Goal: Task Accomplishment & Management: Complete application form

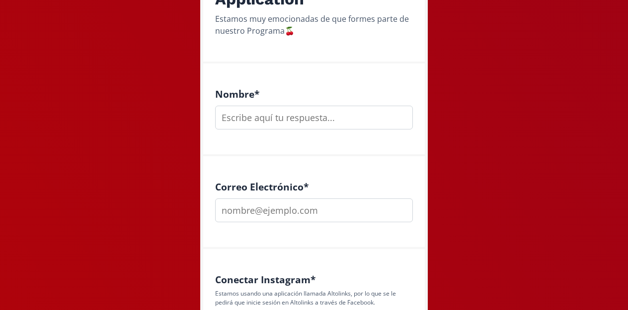
scroll to position [227, 0]
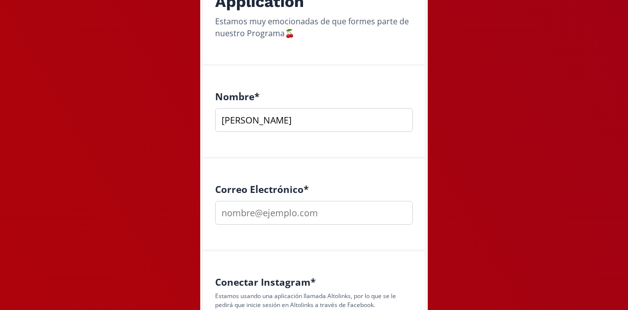
click at [234, 123] on input "Pau Villanueva" at bounding box center [314, 120] width 198 height 24
click at [237, 122] on input "Pau Villanueva" at bounding box center [314, 120] width 198 height 24
type input "[PERSON_NAME]"
click at [342, 179] on div "Correo Electrónico *" at bounding box center [314, 205] width 222 height 93
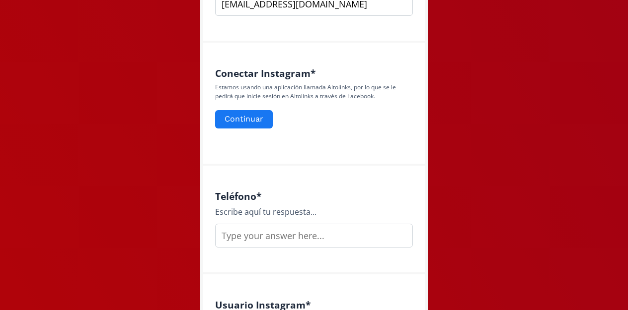
scroll to position [447, 0]
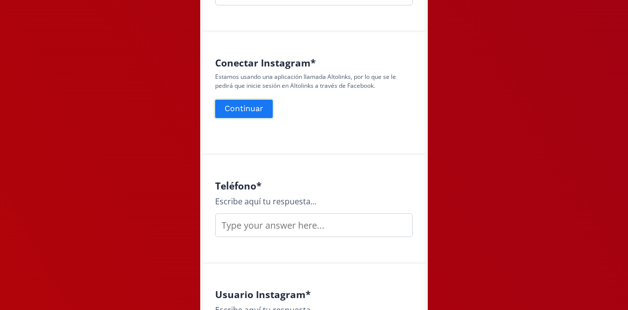
type input "[EMAIL_ADDRESS][DOMAIN_NAME]"
click at [246, 104] on button "Continuar" at bounding box center [244, 108] width 61 height 21
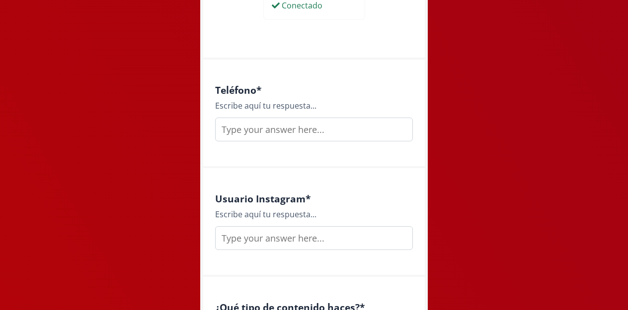
scroll to position [587, 0]
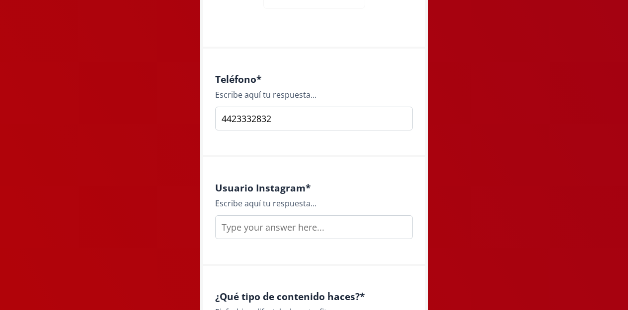
type input "4423332832"
click at [332, 183] on h4 "Usuario Instagram *" at bounding box center [314, 187] width 198 height 11
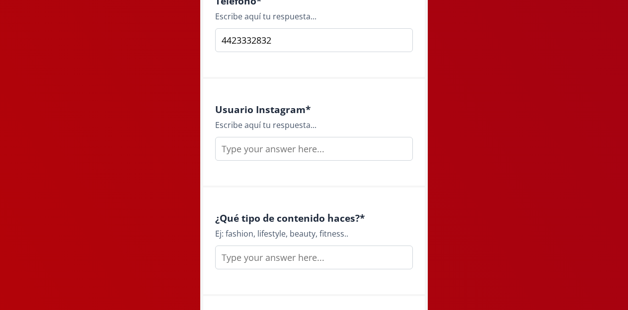
scroll to position [669, 0]
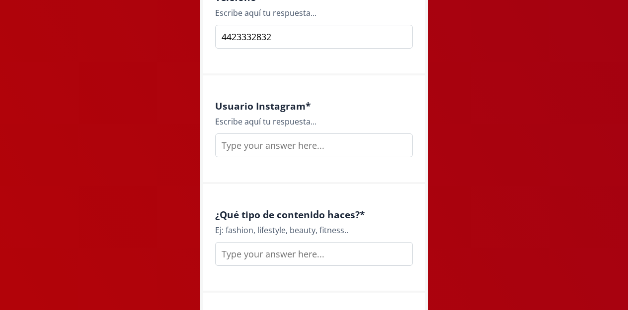
click at [309, 147] on input "text" at bounding box center [314, 146] width 198 height 24
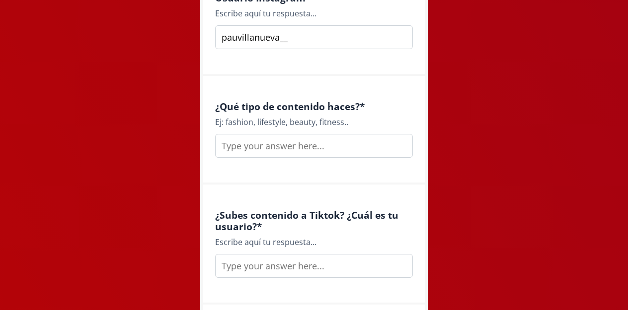
scroll to position [780, 0]
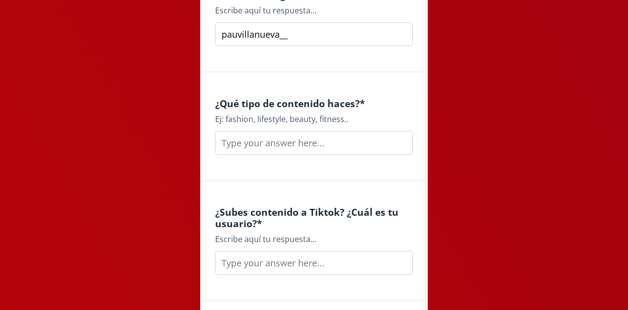
type input "pauvillanueva__"
click at [277, 148] on input "text" at bounding box center [314, 143] width 198 height 24
type input "lifestyle"
click at [288, 213] on h4 "¿Subes contenido a Tiktok? ¿Cuál es tu usuario? *" at bounding box center [314, 218] width 198 height 23
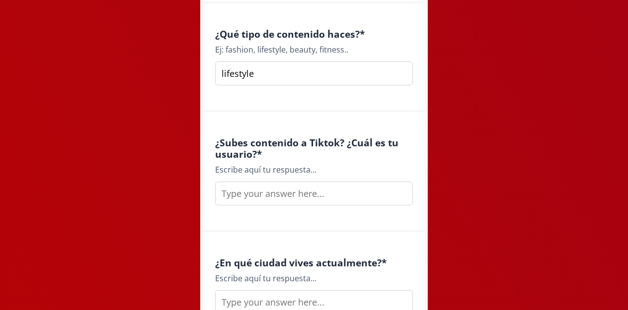
scroll to position [855, 0]
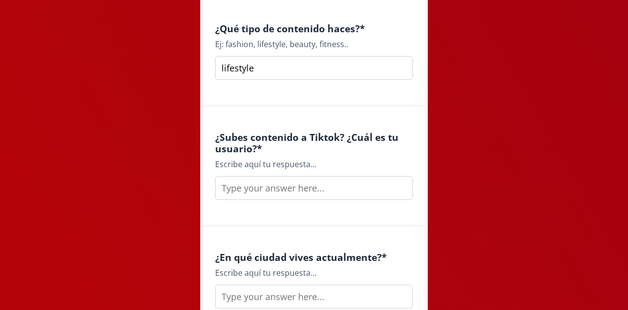
click at [257, 192] on input "text" at bounding box center [314, 188] width 198 height 24
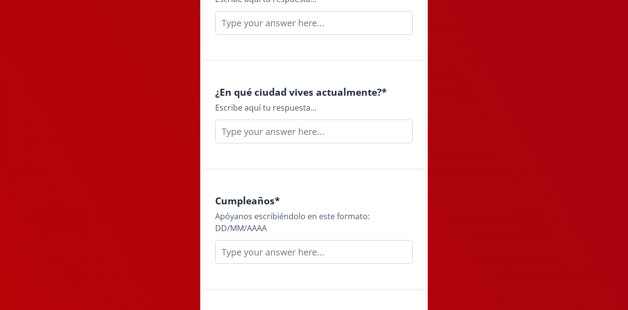
scroll to position [1023, 0]
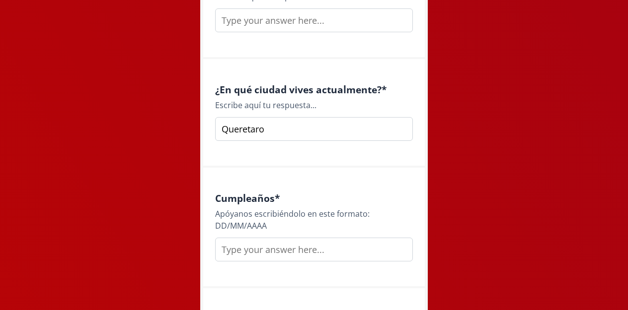
type input "Queretaro"
click at [274, 179] on div "Cumpleaños * [PERSON_NAME] escribiéndolo en este formato: DD/MM/AAAA" at bounding box center [314, 228] width 222 height 121
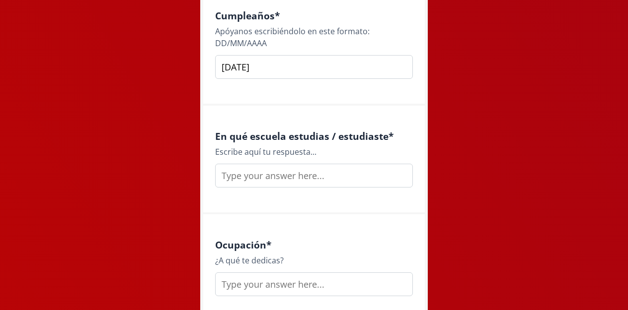
scroll to position [1210, 0]
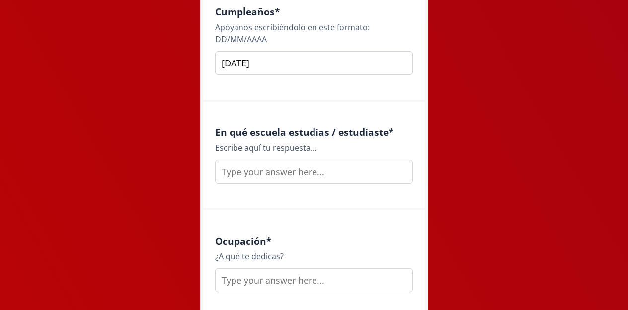
type input "[DATE]"
click at [275, 172] on input "text" at bounding box center [314, 172] width 198 height 24
type input "[GEOGRAPHIC_DATA]"
click at [313, 229] on div "Ocupación * ¿A qué te dedicas?" at bounding box center [314, 265] width 222 height 109
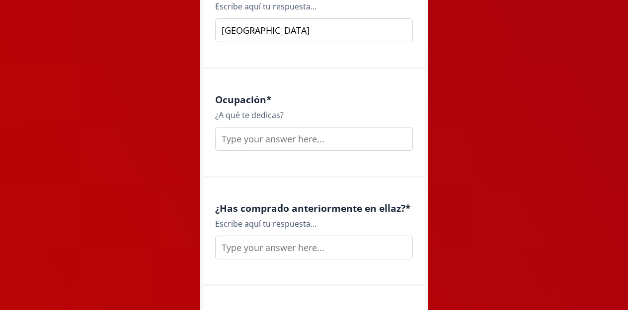
scroll to position [1360, 0]
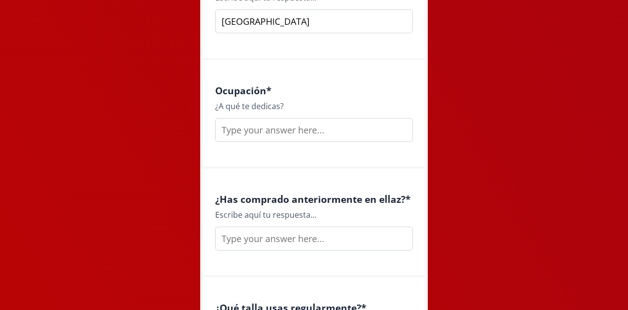
click at [275, 132] on input "text" at bounding box center [314, 130] width 198 height 24
type input "freelancer"
click at [291, 155] on div "Ocupación * ¿A qué te dedicas? freelancer" at bounding box center [314, 114] width 222 height 109
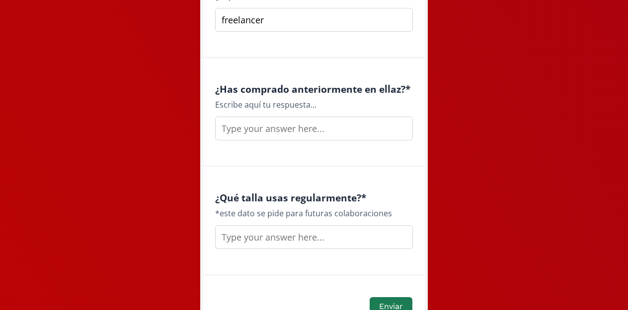
scroll to position [1473, 0]
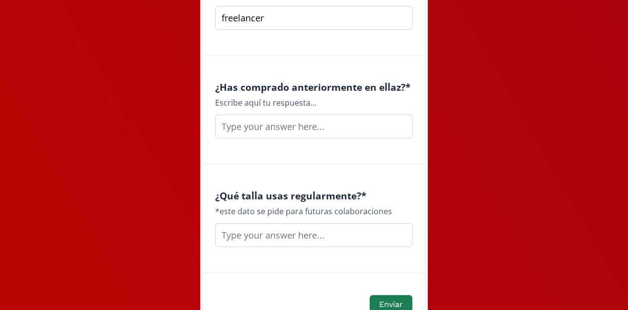
click at [287, 130] on input "text" at bounding box center [314, 127] width 198 height 24
type input "no"
click at [297, 142] on div "¿Has comprado anteriormente en ellaz? * Escribe aquí tu respuesta... no" at bounding box center [314, 111] width 222 height 109
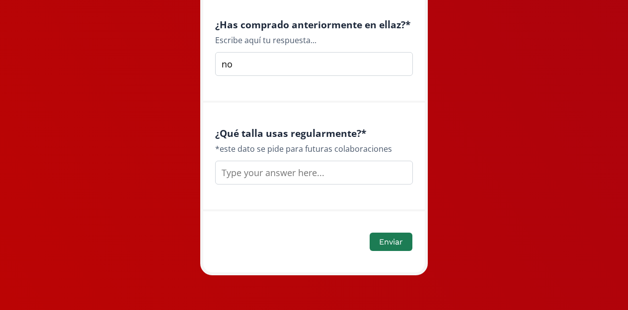
scroll to position [1535, 0]
click at [285, 171] on input "text" at bounding box center [314, 173] width 198 height 24
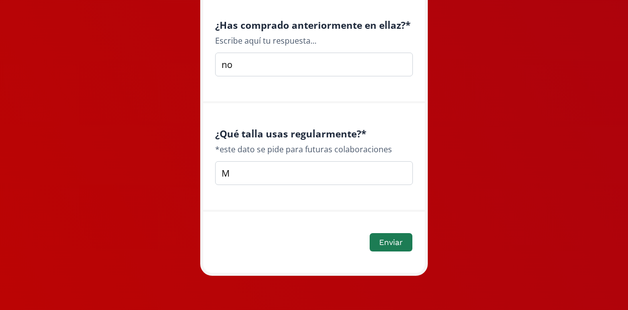
type input "M"
click at [310, 213] on div "Enviar" at bounding box center [314, 235] width 222 height 47
click at [394, 246] on button "Enviar" at bounding box center [391, 242] width 46 height 21
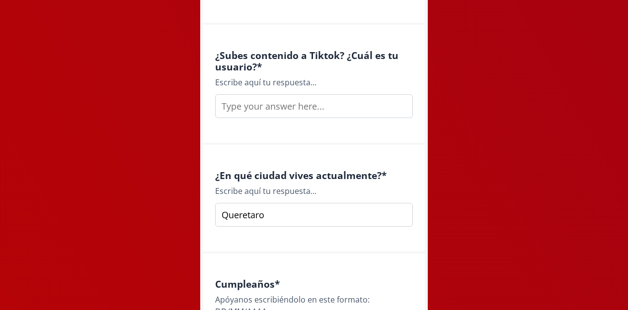
scroll to position [960, 0]
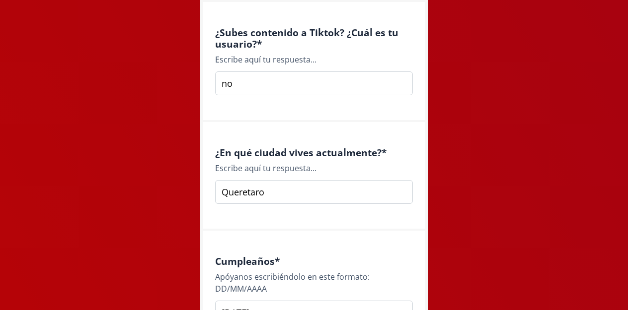
type input "no"
click at [288, 119] on div "¿Subes contenido a Tiktok? ¿Cuál es tu usuario? * Escribe aquí tu respuesta... …" at bounding box center [314, 62] width 222 height 120
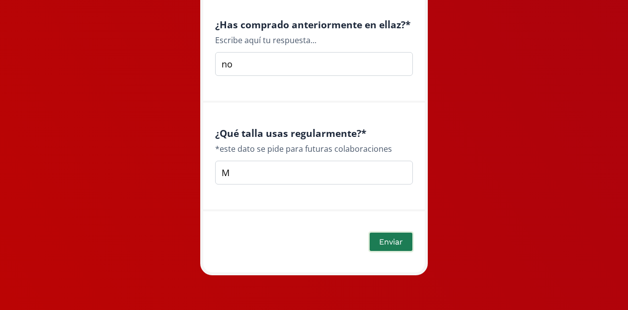
scroll to position [1535, 0]
click at [389, 238] on button "Enviar" at bounding box center [391, 242] width 46 height 21
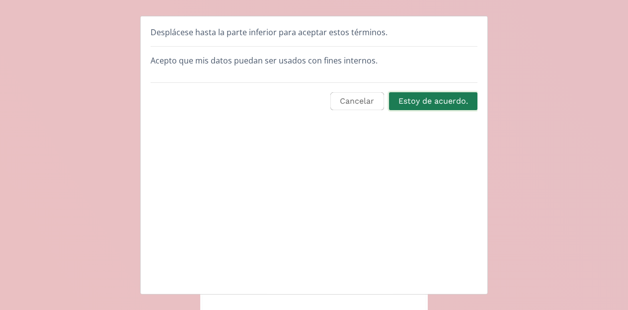
click at [432, 103] on button "Estoy de acuerdo." at bounding box center [432, 100] width 91 height 21
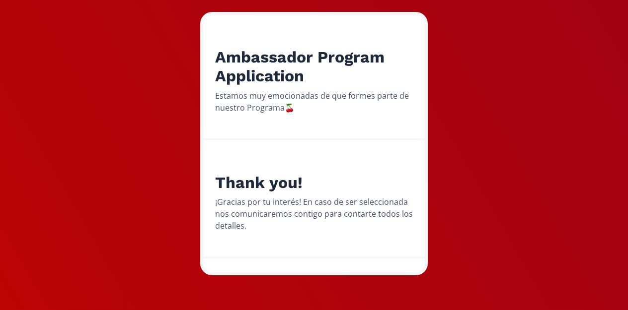
scroll to position [152, 0]
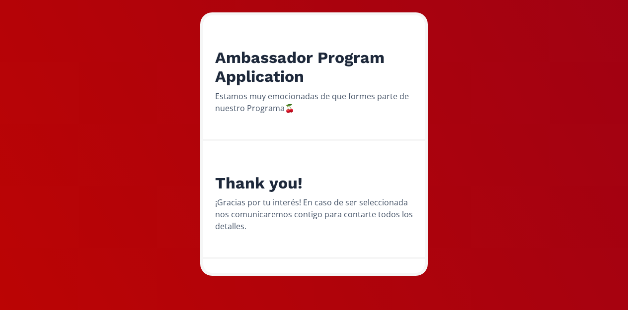
click at [171, 100] on div "Ambassador Program Application Estamos muy emocionadas de que formes parte de n…" at bounding box center [314, 79] width 643 height 463
